Goal: Information Seeking & Learning: Learn about a topic

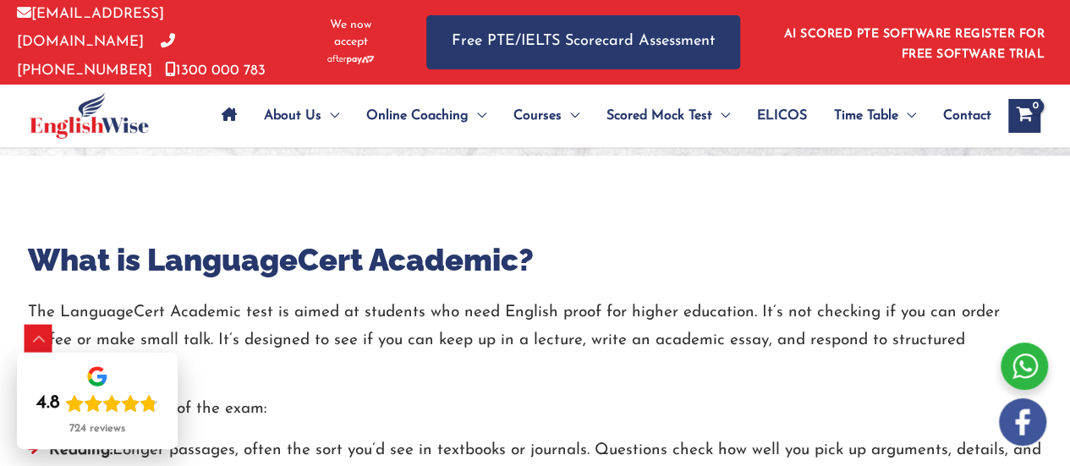
scroll to position [634, 0]
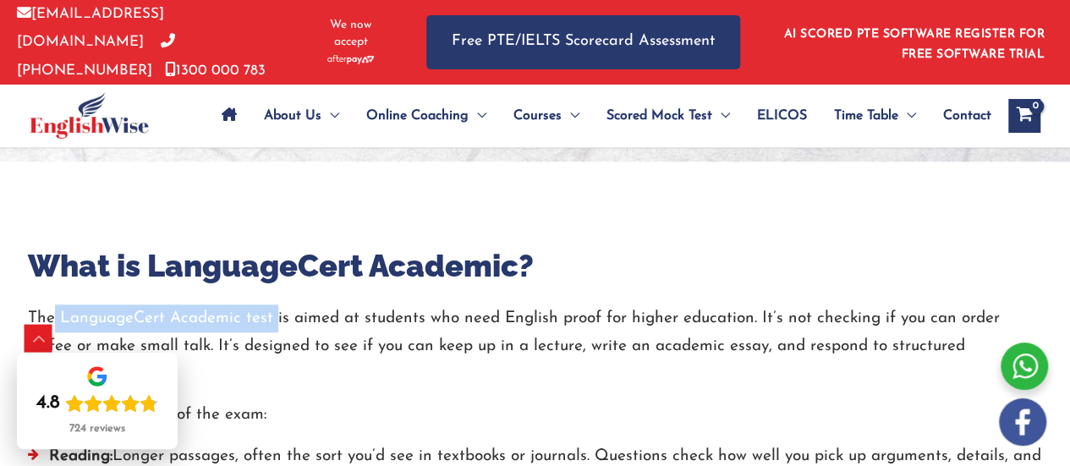
drag, startPoint x: 56, startPoint y: 305, endPoint x: 274, endPoint y: 312, distance: 218.3
click at [274, 312] on p "The LanguageCert Academic test is aimed at students who need English proof for …" at bounding box center [535, 346] width 1015 height 85
copy p "LanguageCert Academic test"
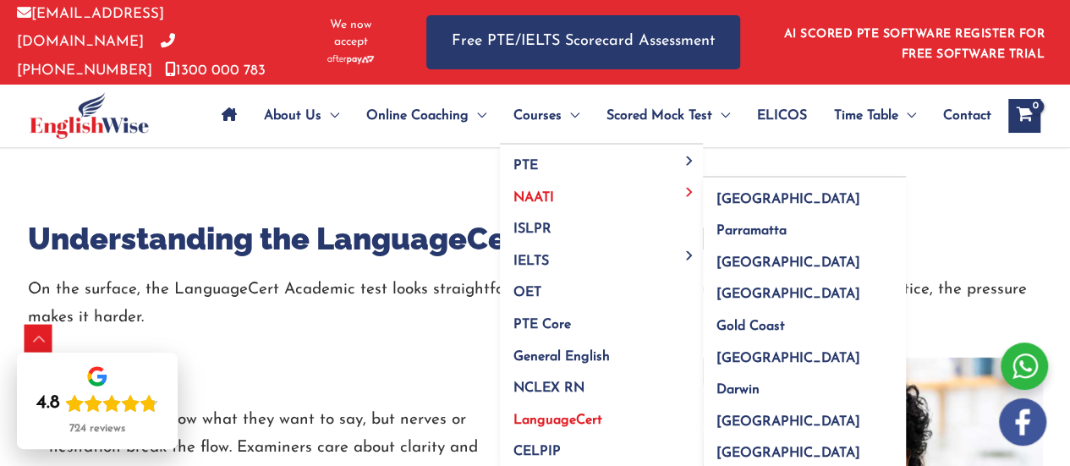
scroll to position [713, 0]
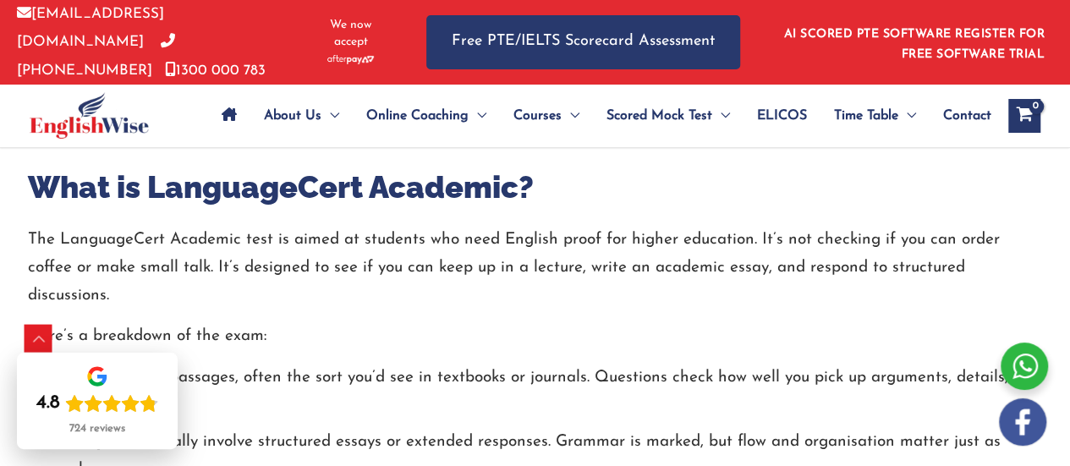
click at [309, 207] on div at bounding box center [535, 216] width 1015 height 19
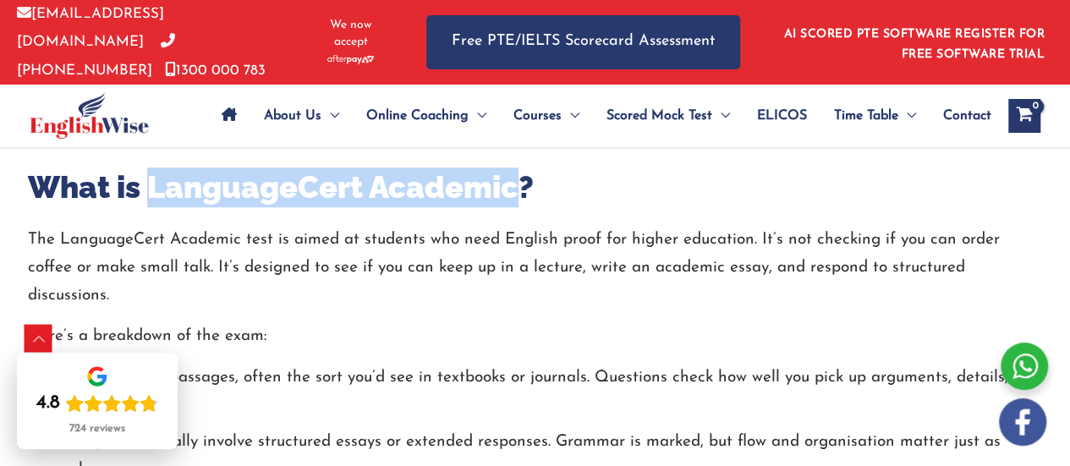
drag, startPoint x: 151, startPoint y: 180, endPoint x: 518, endPoint y: 179, distance: 366.2
click at [518, 179] on h2 "What is LanguageCert Academic?" at bounding box center [535, 187] width 1015 height 40
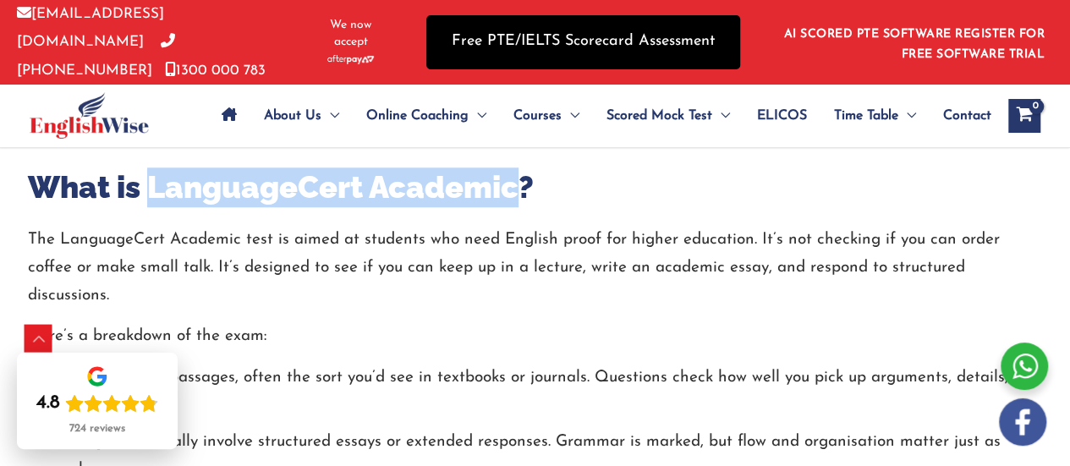
copy h2 "LanguageCert Academic"
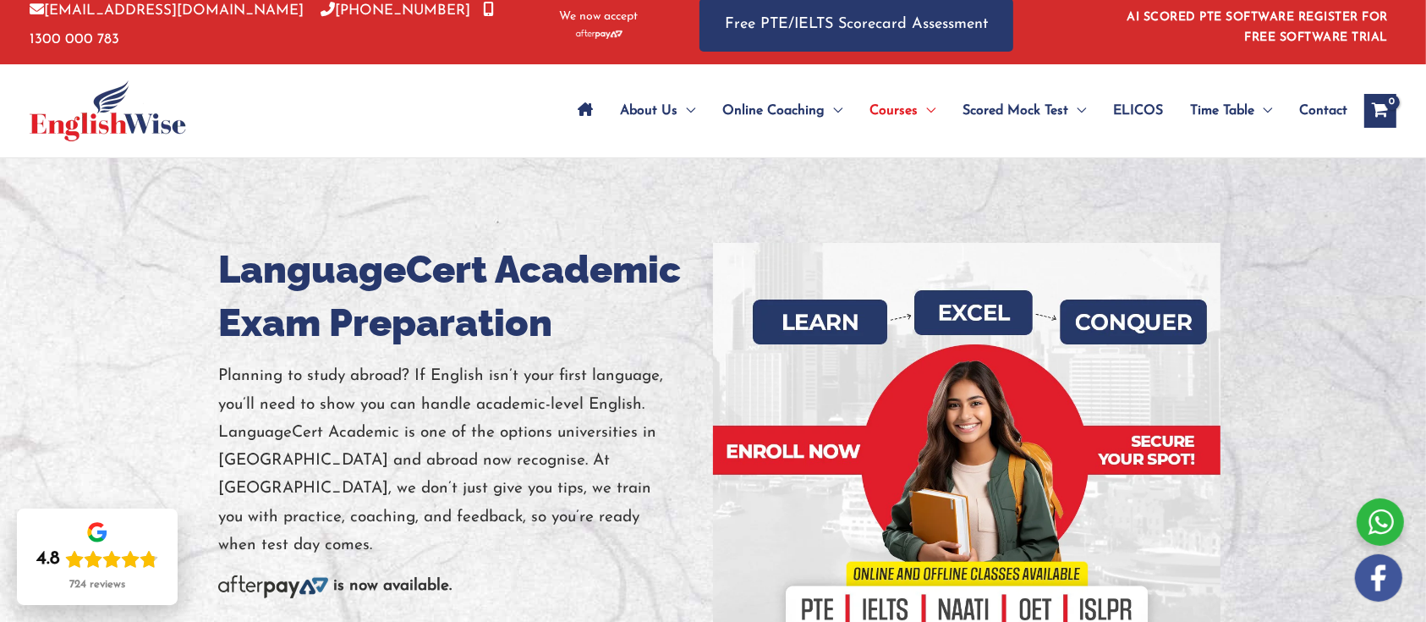
scroll to position [0, 0]
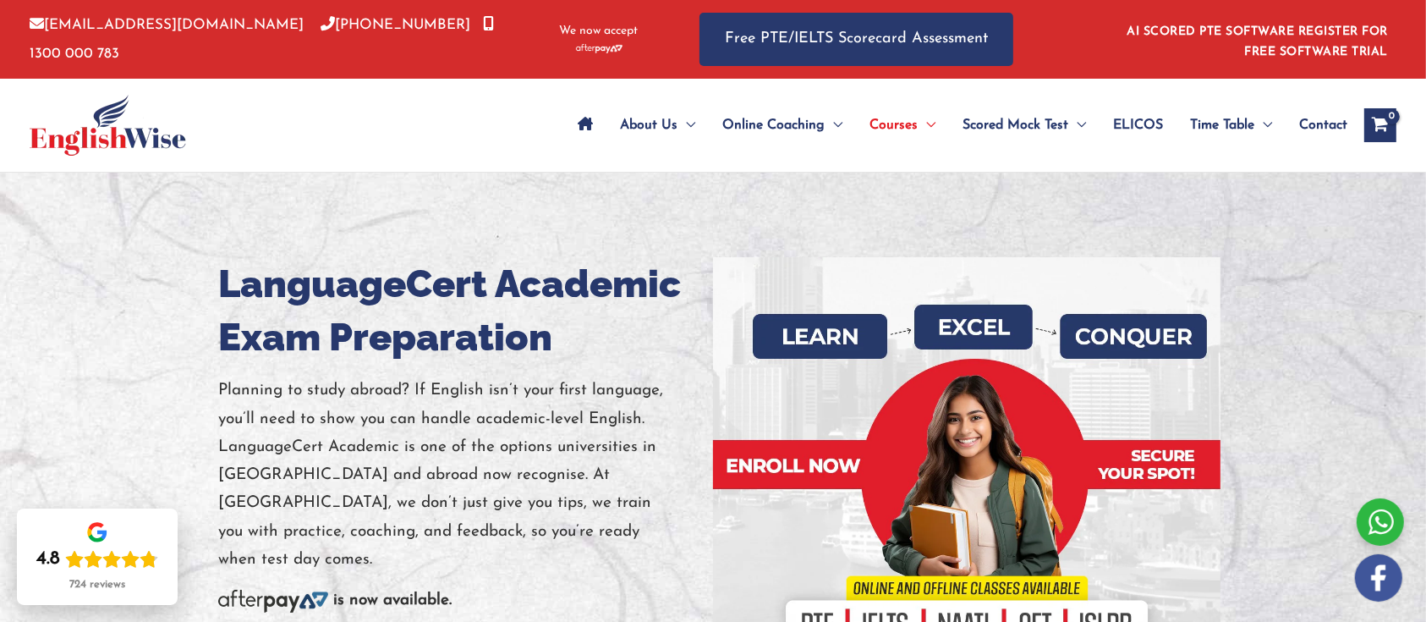
click at [298, 179] on div at bounding box center [713, 470] width 1426 height 594
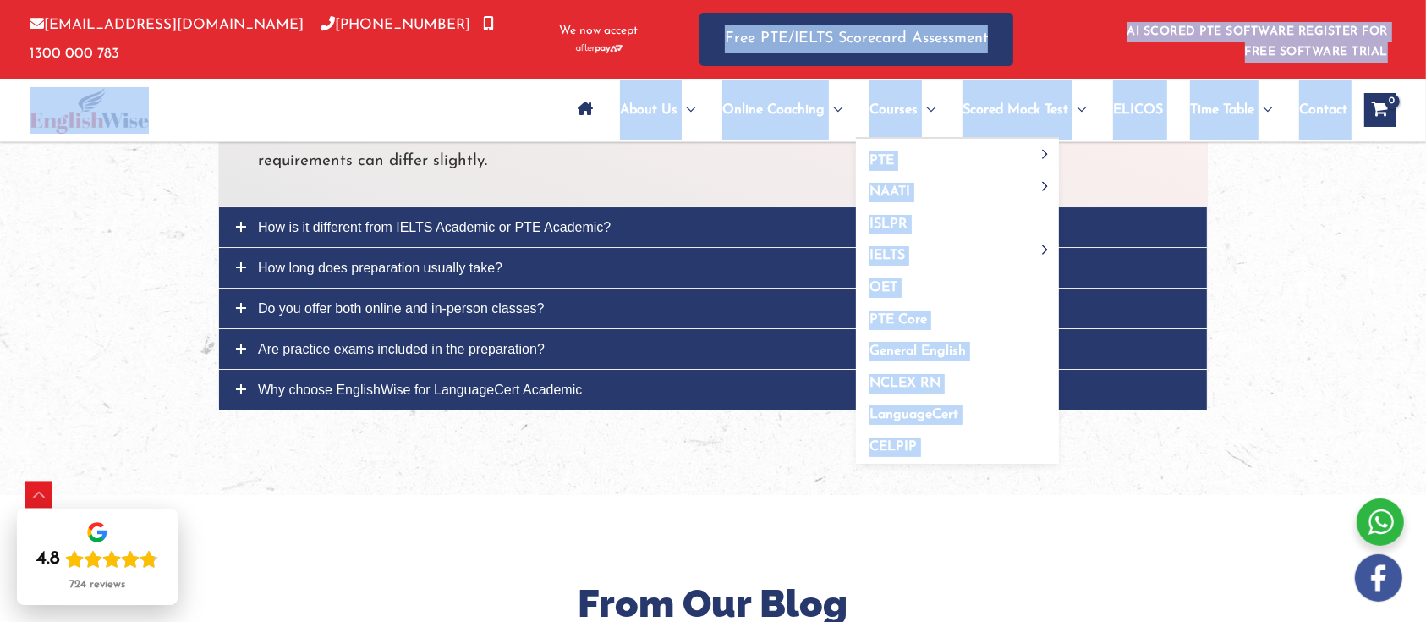
scroll to position [5949, 0]
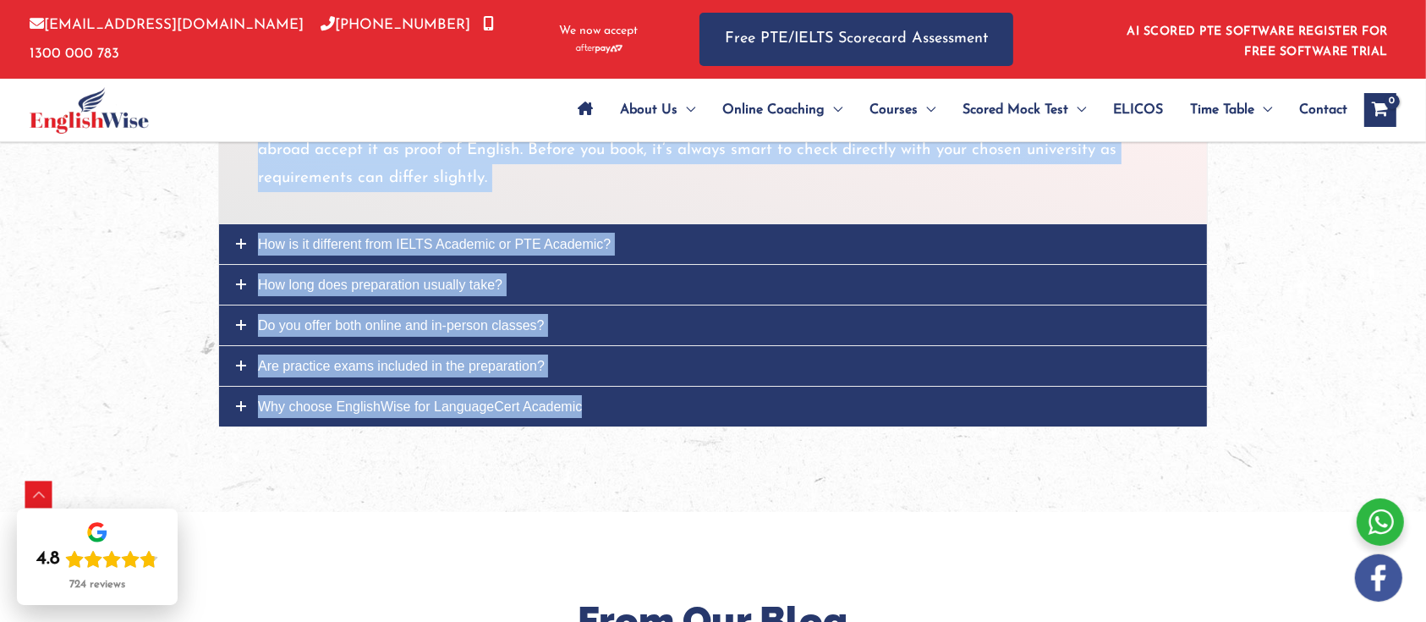
drag, startPoint x: 177, startPoint y: 209, endPoint x: 581, endPoint y: 402, distance: 447.8
click at [580, 399] on span "Why choose EnglishWise for LanguageCert Academic" at bounding box center [420, 406] width 324 height 14
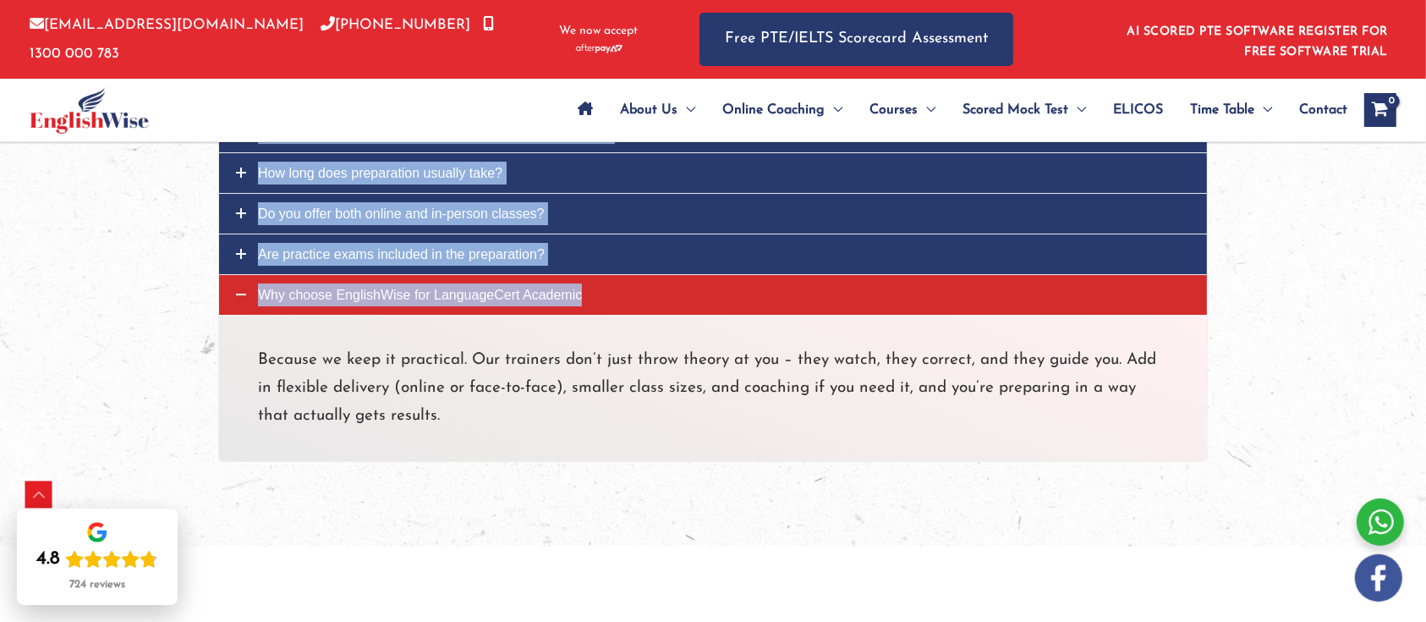
scroll to position [5822, 0]
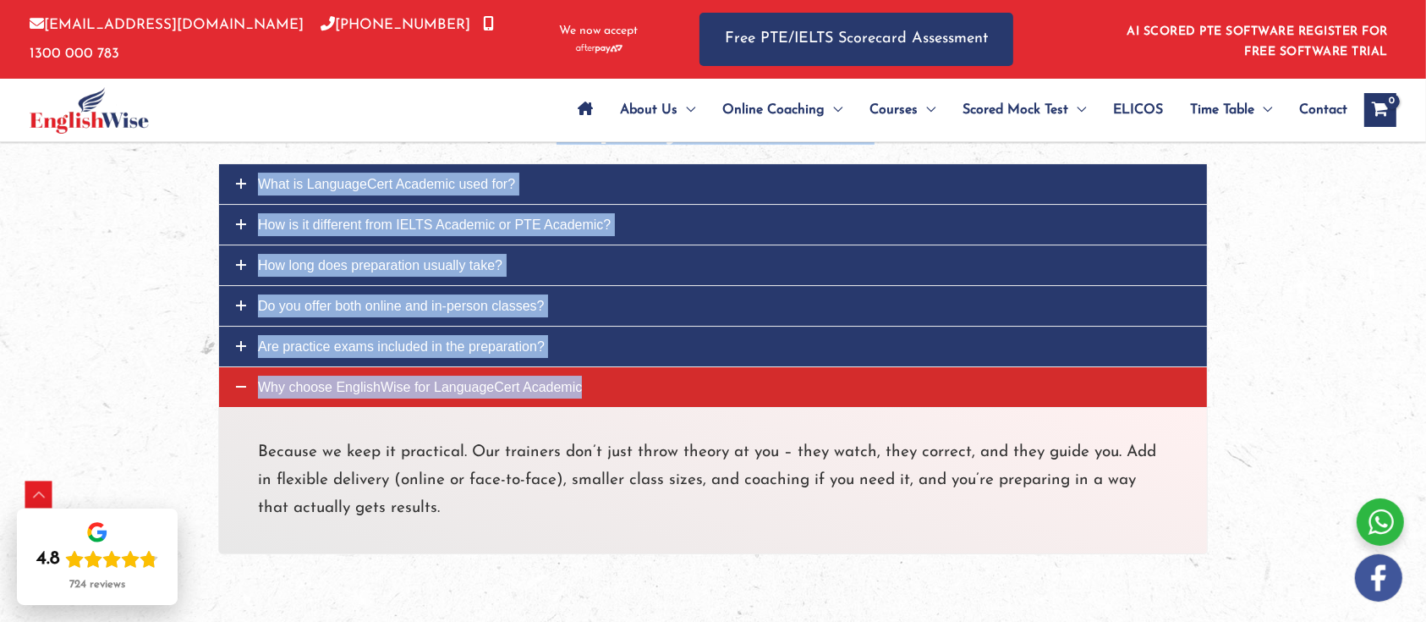
click at [232, 299] on link "Do you offer both online and in-person classes?" at bounding box center [713, 306] width 988 height 40
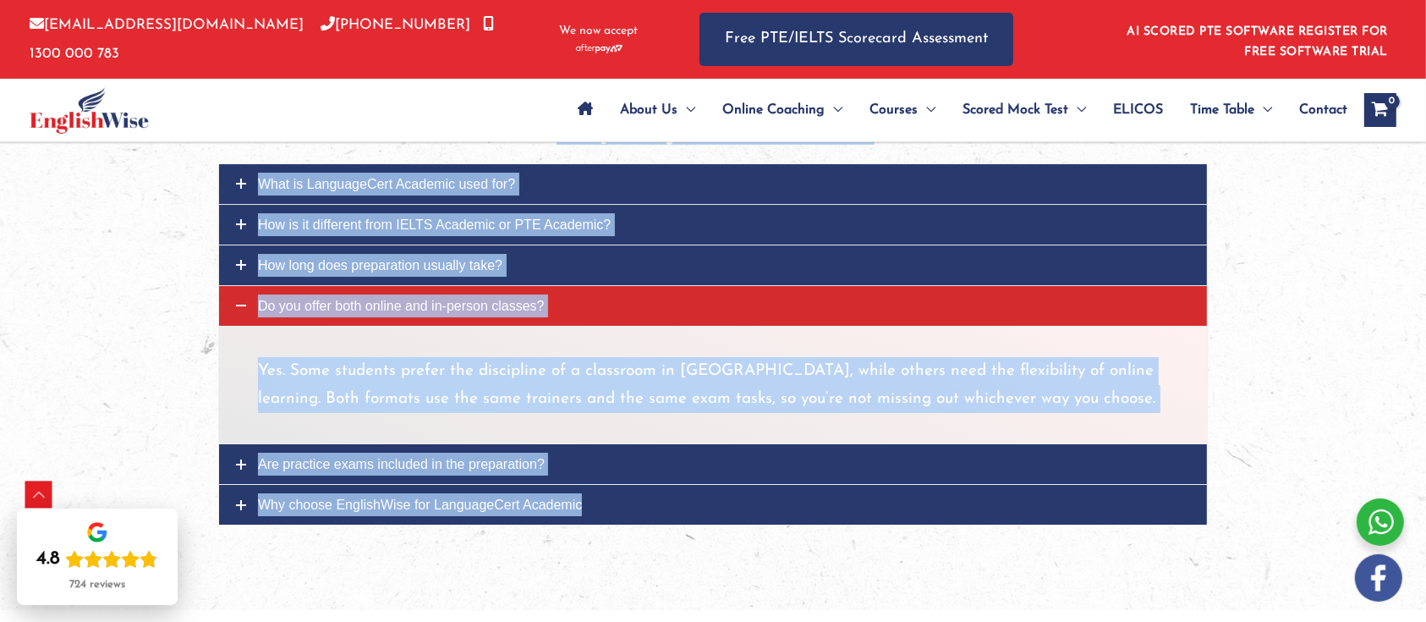
click at [245, 248] on link "How long does preparation usually take?" at bounding box center [713, 265] width 988 height 40
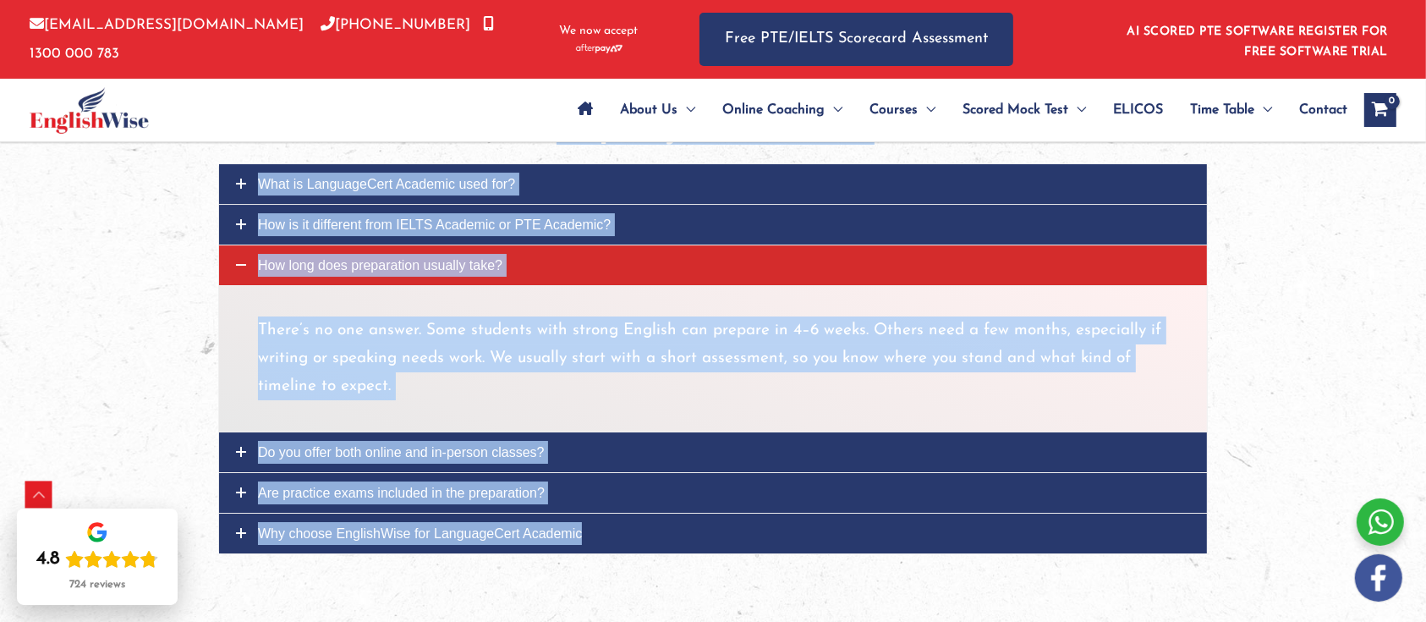
click at [240, 233] on link "How is it different from IELTS Academic or PTE Academic?" at bounding box center [713, 225] width 988 height 40
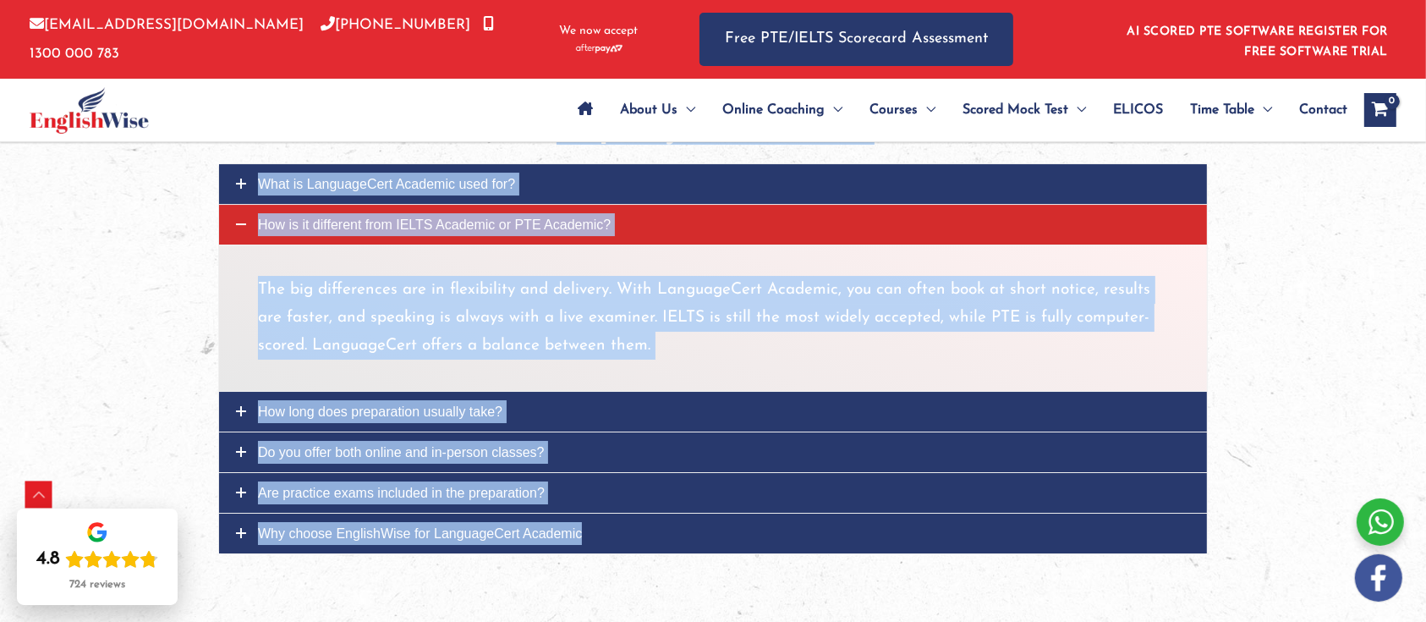
click at [237, 185] on icon at bounding box center [241, 183] width 10 height 10
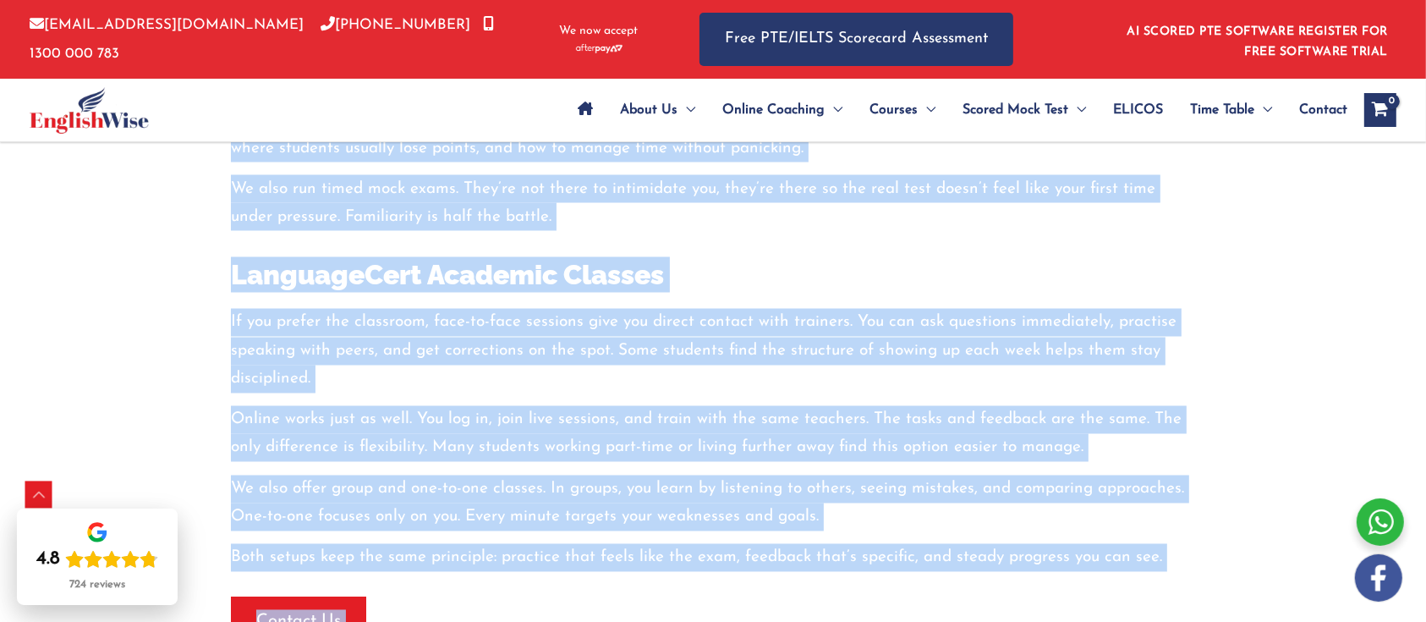
scroll to position [2778, 0]
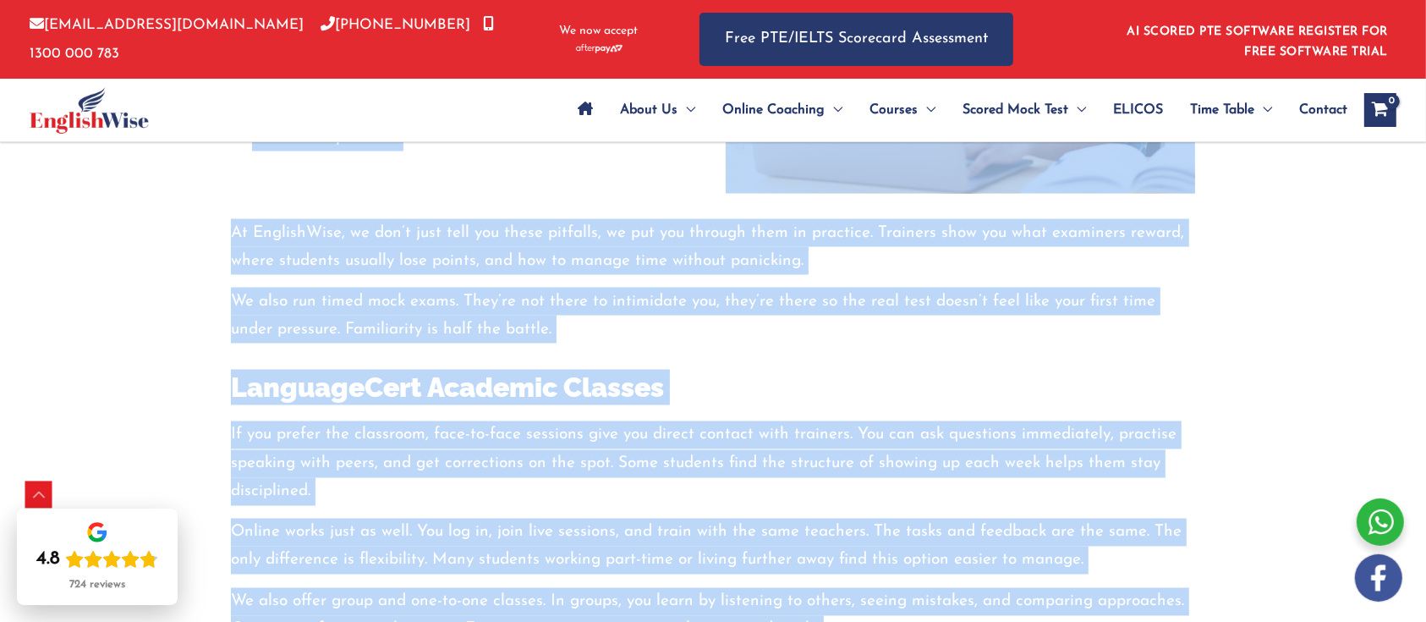
click at [541, 386] on h3 "LanguageCert Academic Classes" at bounding box center [713, 388] width 964 height 36
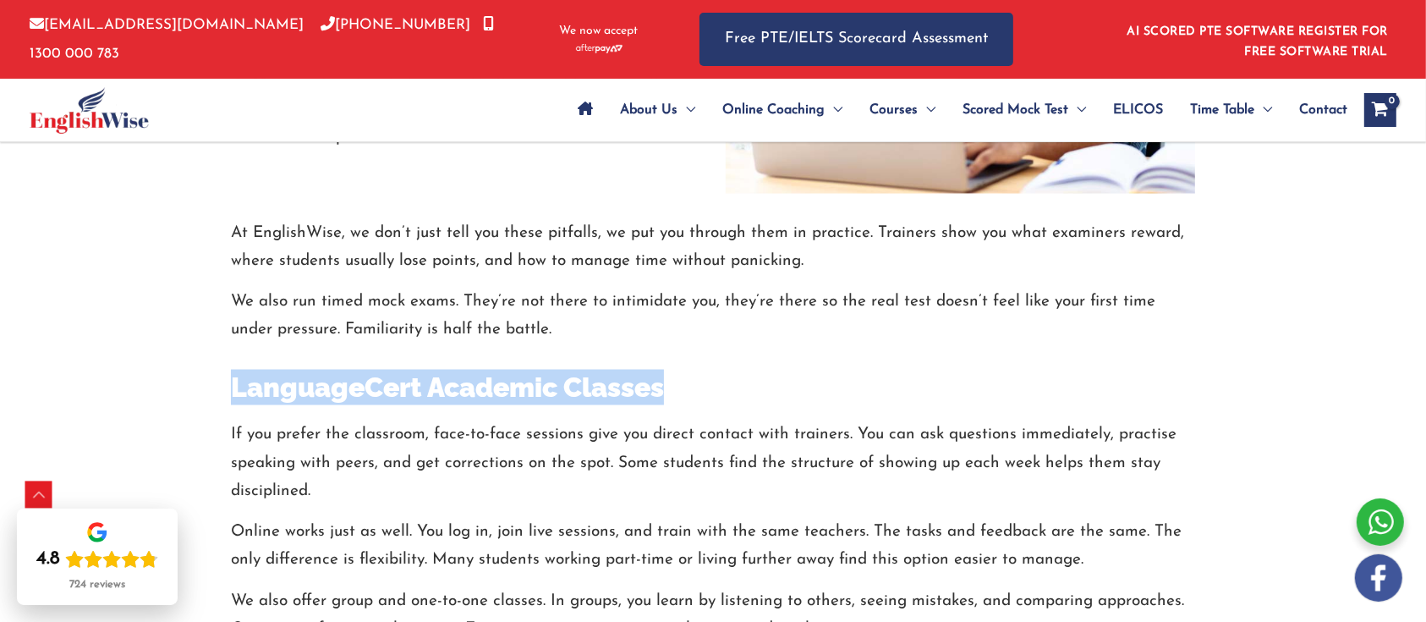
drag, startPoint x: 223, startPoint y: 387, endPoint x: 704, endPoint y: 381, distance: 480.4
click at [704, 381] on div "At EnglishWise, we don’t just tell you these pitfalls, we put you through them …" at bounding box center [712, 477] width 989 height 566
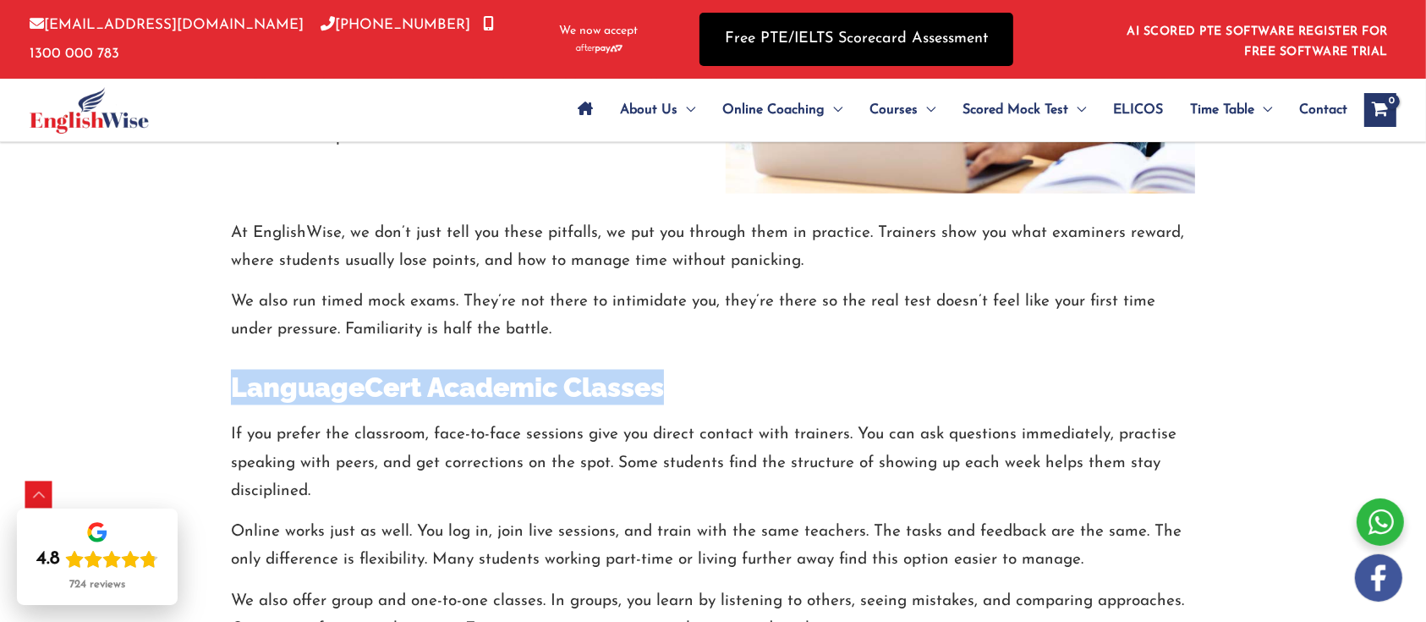
copy h3 "LanguageCert Academic Classes"
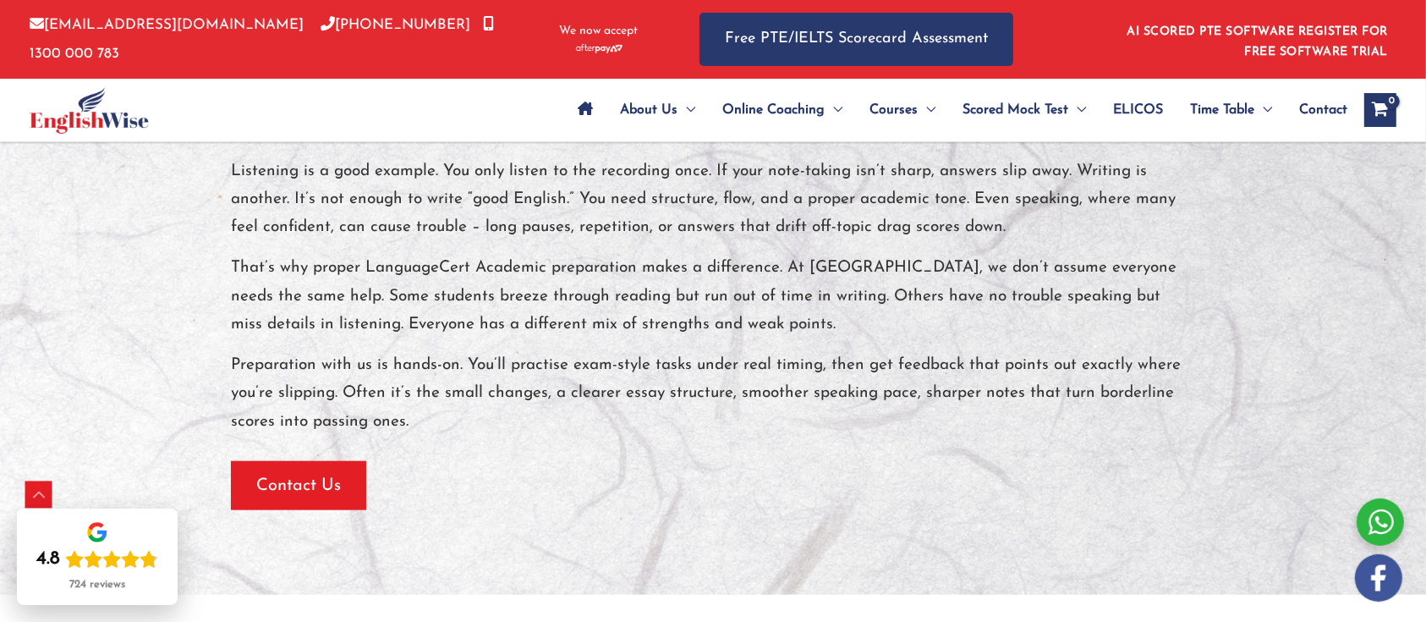
scroll to position [2101, 0]
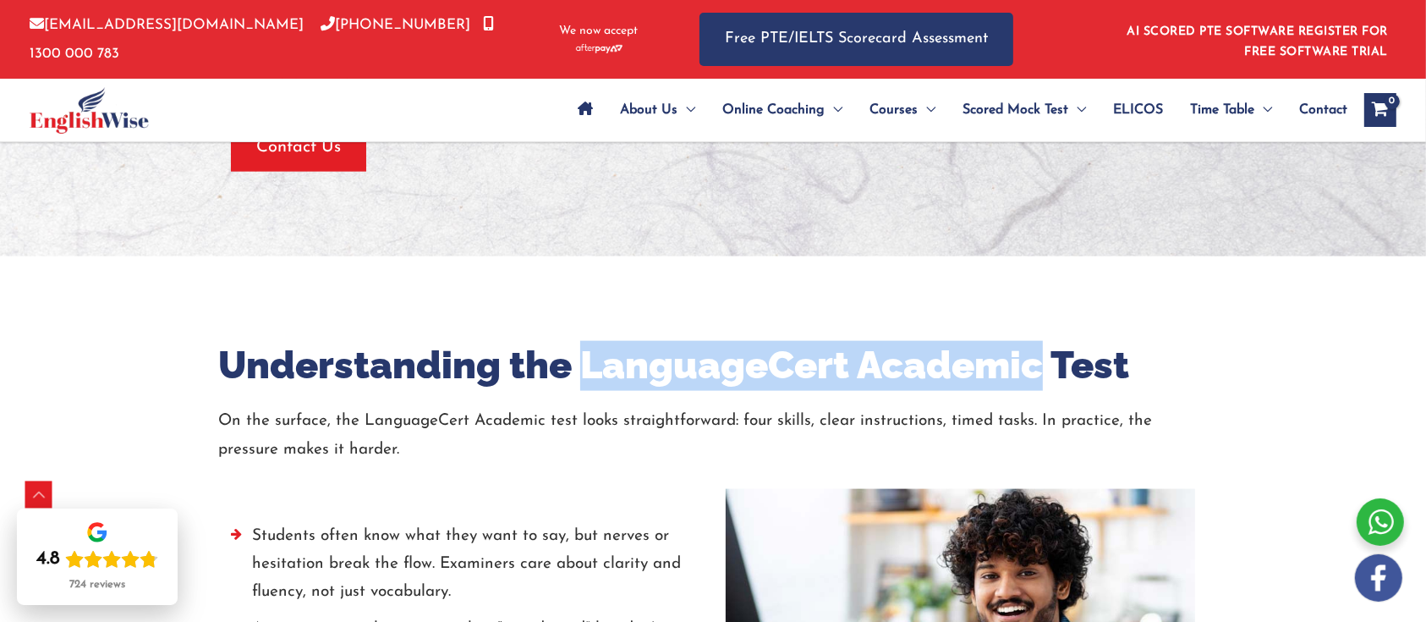
drag, startPoint x: 1036, startPoint y: 361, endPoint x: 583, endPoint y: 355, distance: 453.3
click at [583, 355] on h2 "Understanding the LanguageCert Academic Test" at bounding box center [712, 366] width 989 height 50
copy h2 "LanguageCert Academic"
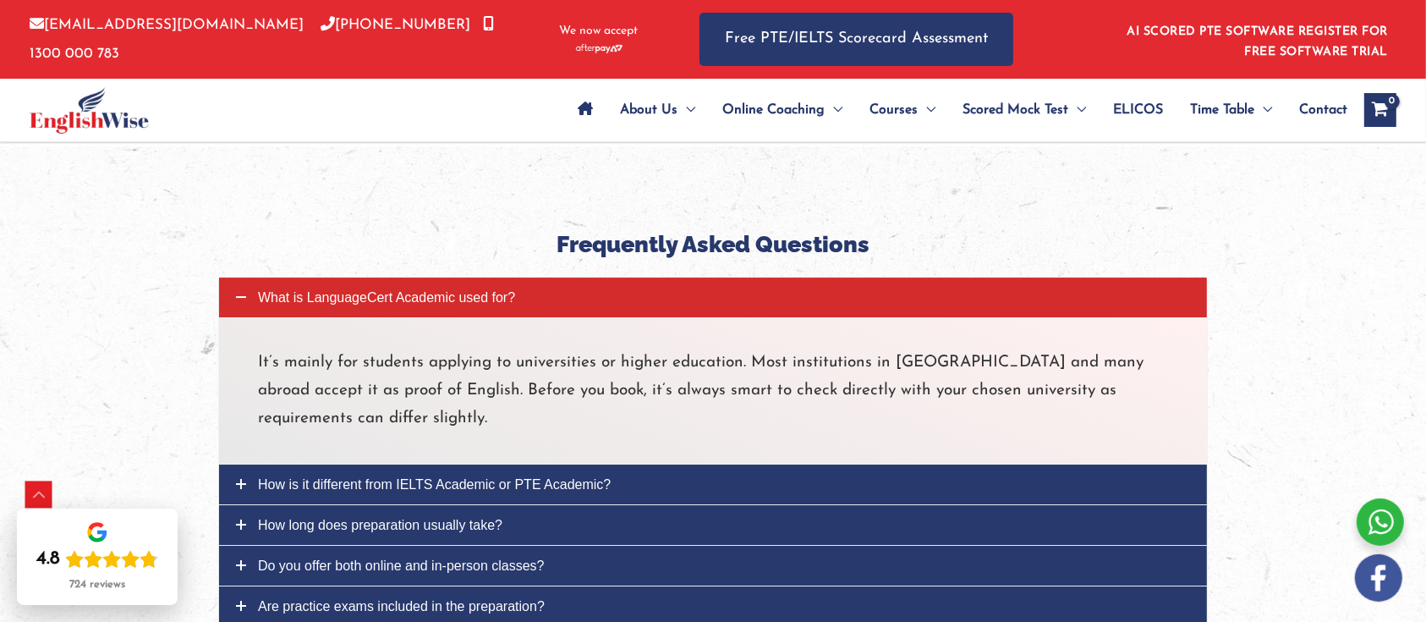
scroll to position [5710, 0]
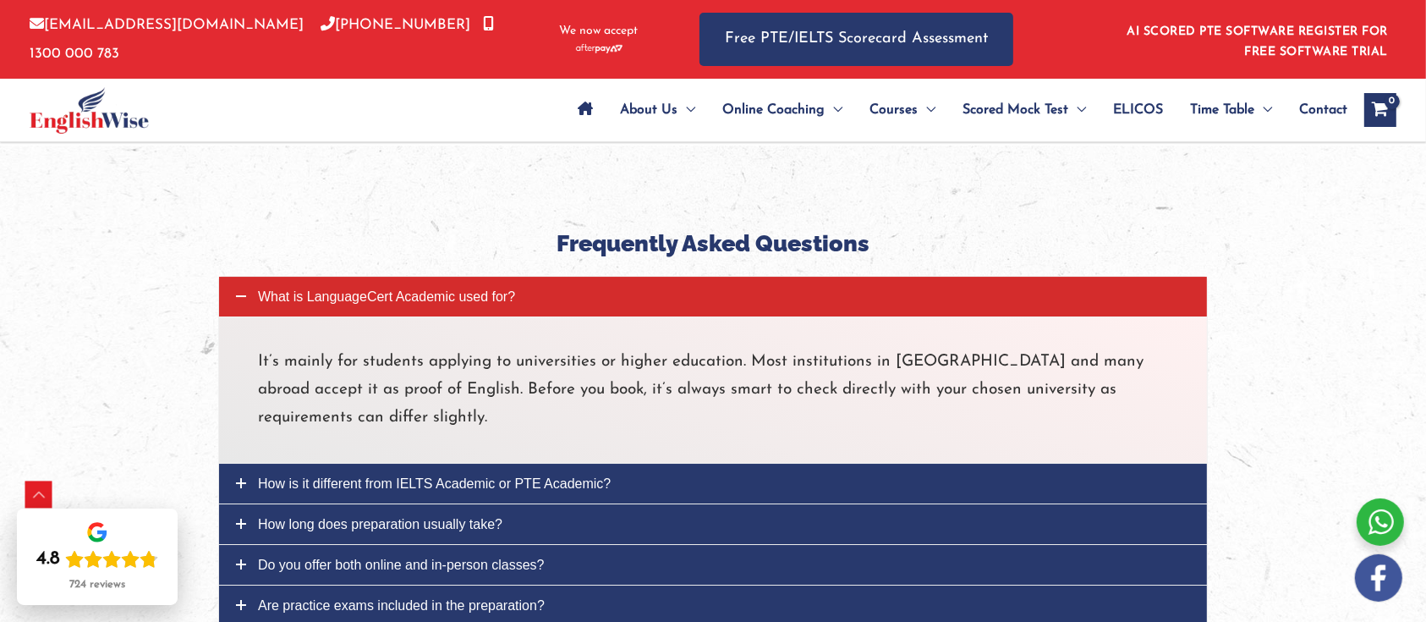
click at [149, 232] on div at bounding box center [713, 447] width 1426 height 605
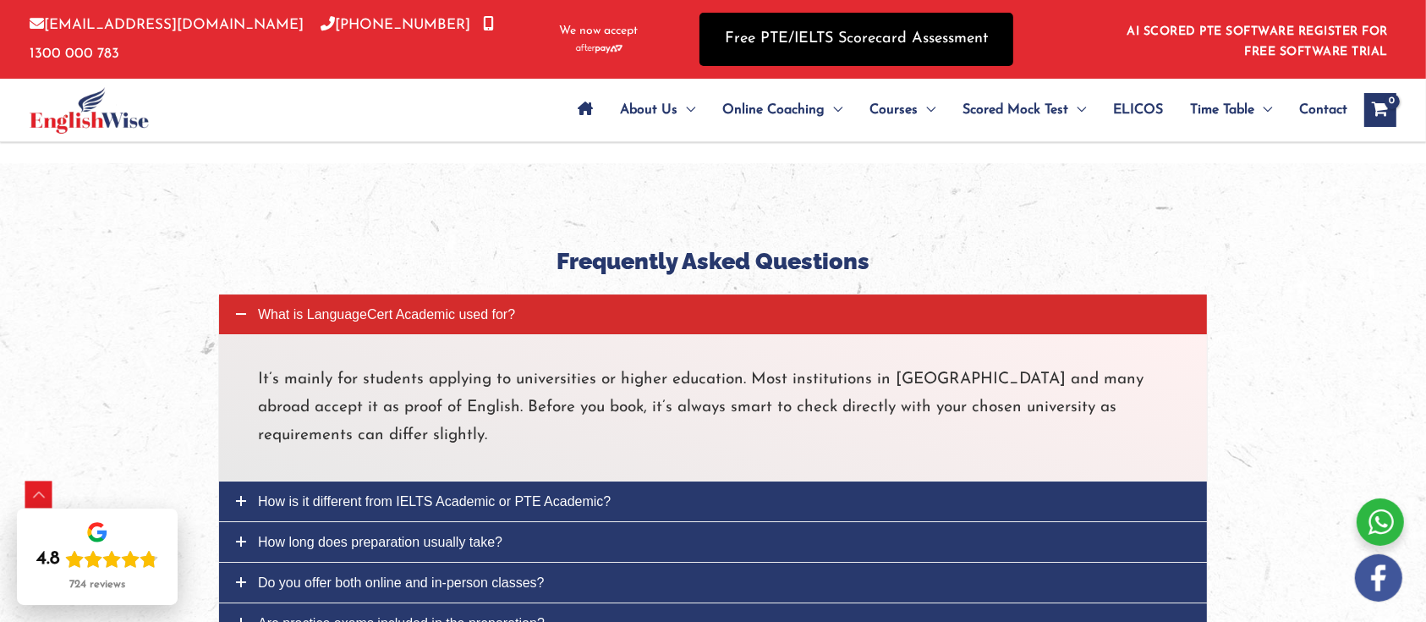
scroll to position [621, 0]
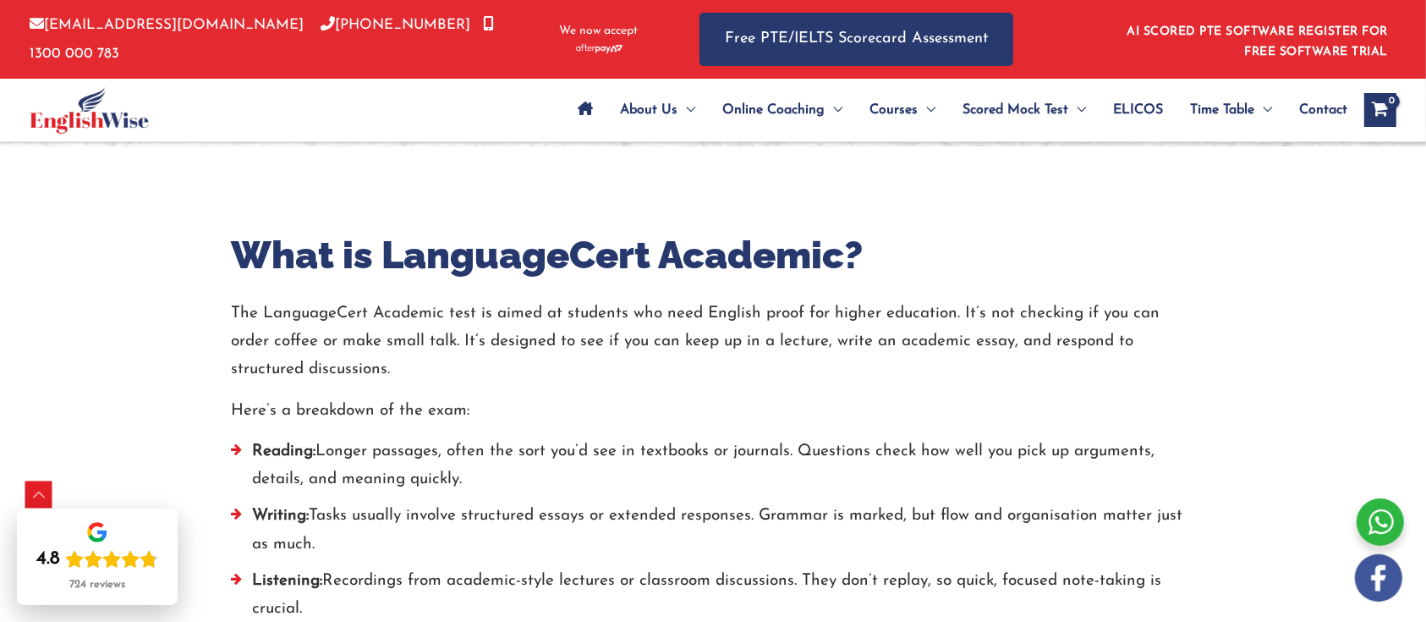
click at [304, 309] on p "The LanguageCert Academic test is aimed at students who need English proof for …" at bounding box center [713, 341] width 964 height 85
drag, startPoint x: 263, startPoint y: 303, endPoint x: 372, endPoint y: 303, distance: 109.1
click at [372, 303] on p "The LanguageCert Academic test is aimed at students who need English proof for …" at bounding box center [713, 341] width 964 height 85
copy p "LanguageCert"
